Goal: Book appointment/travel/reservation

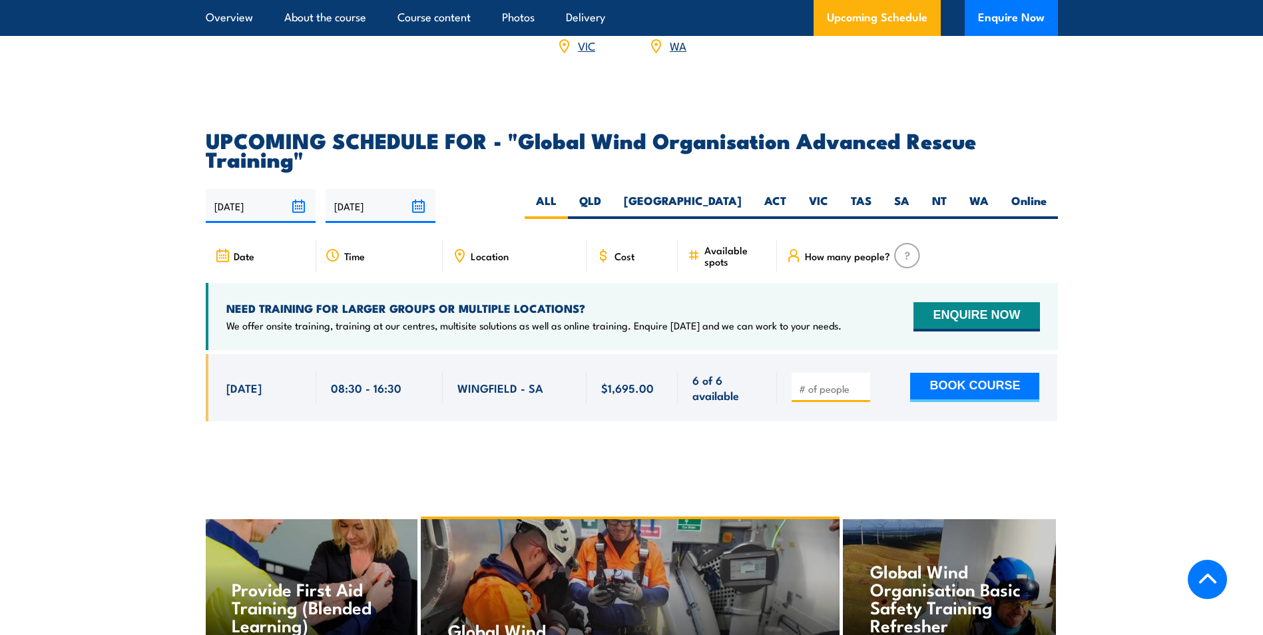
scroll to position [2331, 0]
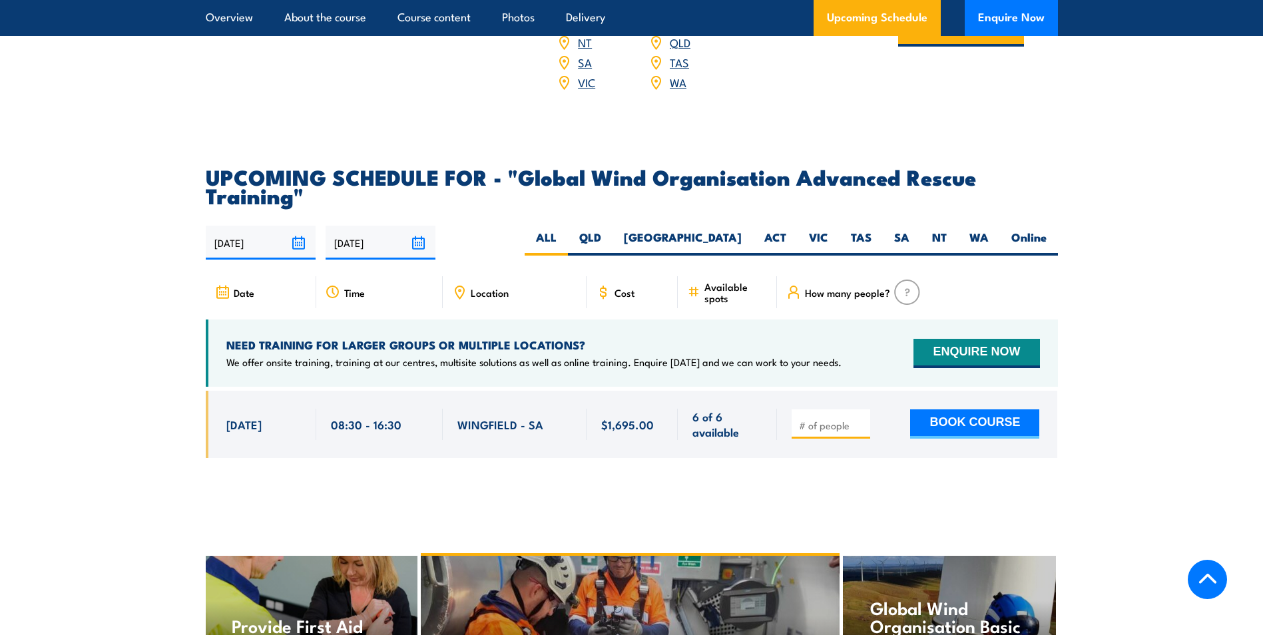
click at [384, 231] on input "02/03/2026" at bounding box center [381, 243] width 110 height 34
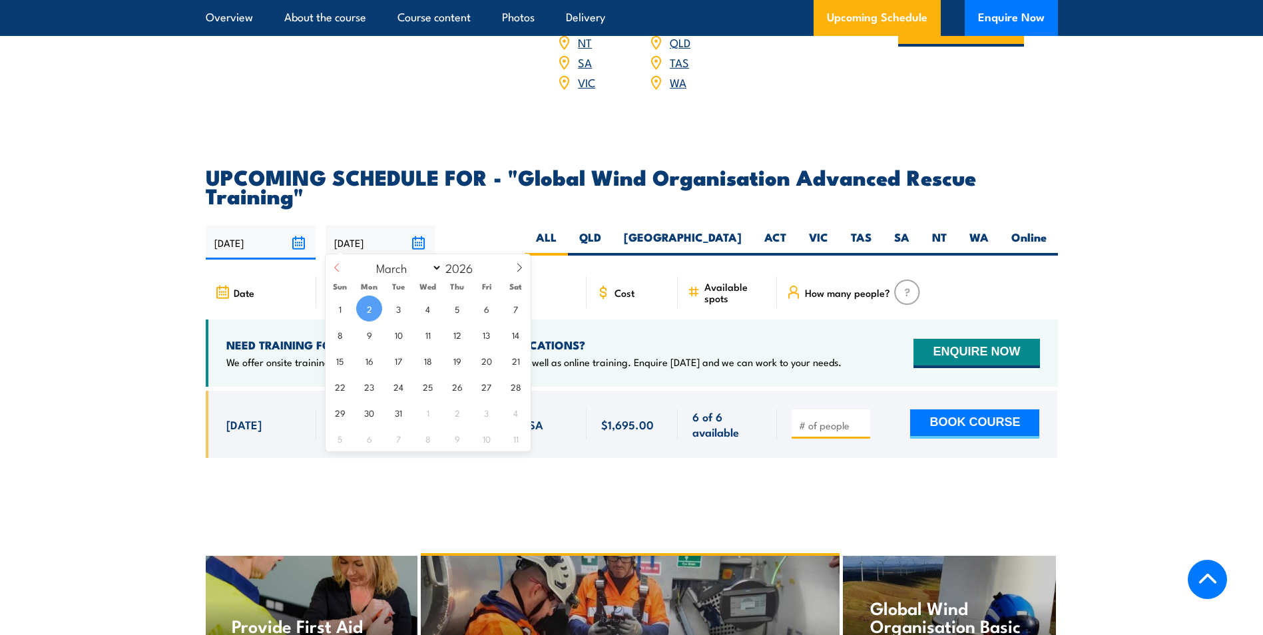
click at [332, 268] on icon at bounding box center [336, 267] width 9 height 9
select select "0"
click at [426, 312] on span "31" at bounding box center [428, 309] width 26 height 26
type input "[DATE]"
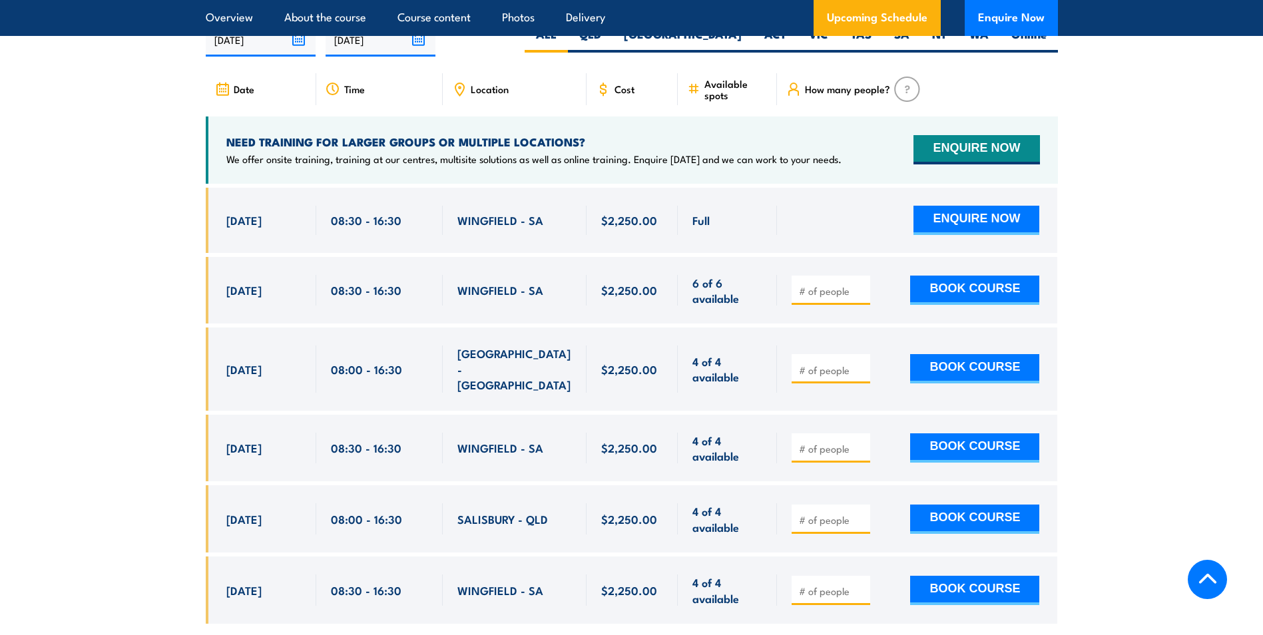
scroll to position [2246, 0]
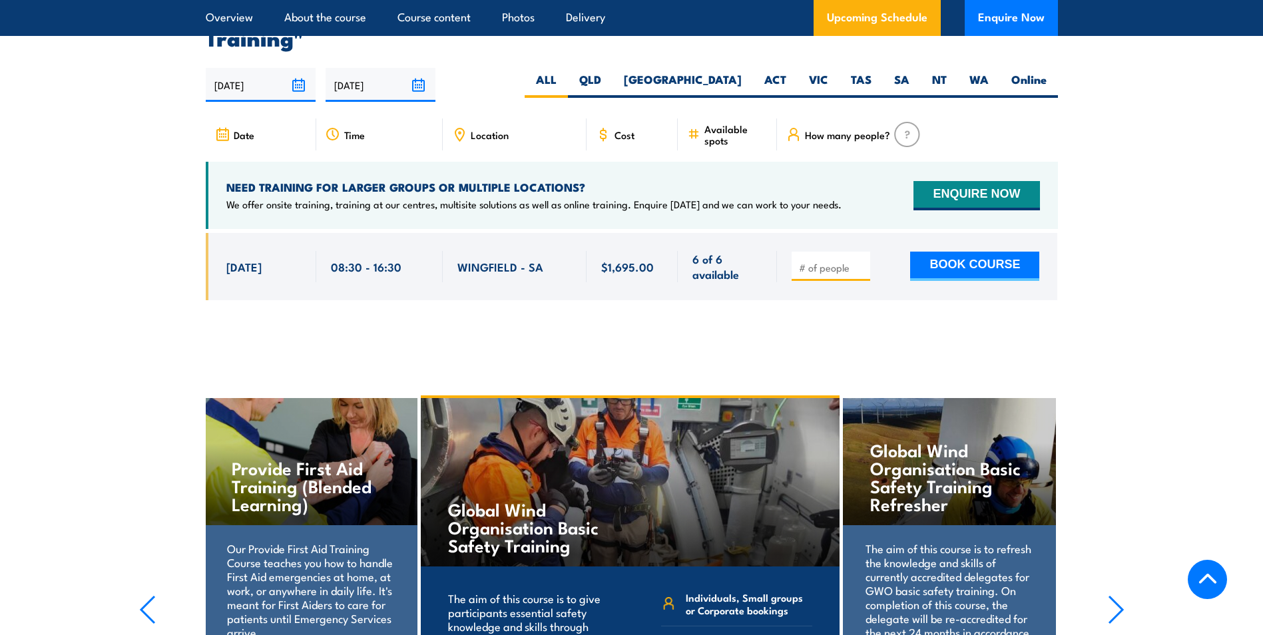
scroll to position [2491, 0]
